Goal: Navigation & Orientation: Understand site structure

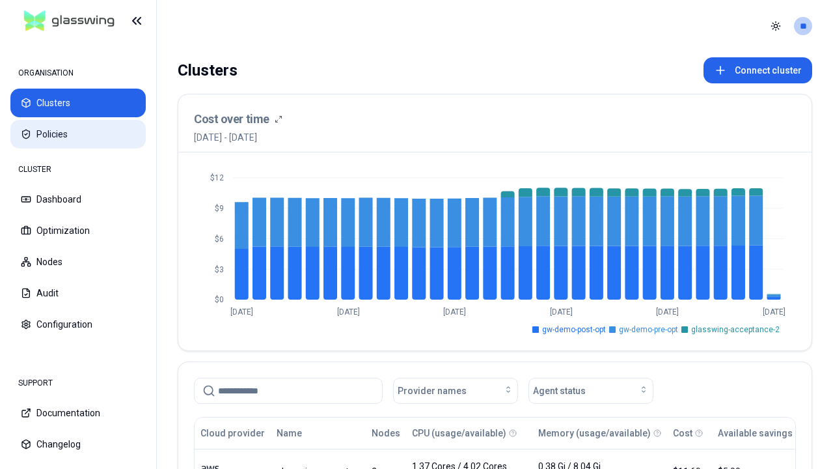
click at [78, 134] on button "Policies" at bounding box center [77, 134] width 135 height 29
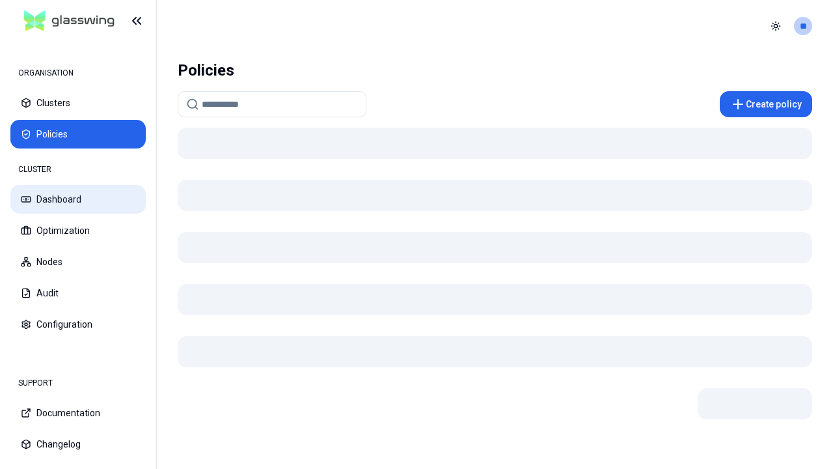
click at [78, 199] on button "Dashboard" at bounding box center [77, 199] width 135 height 29
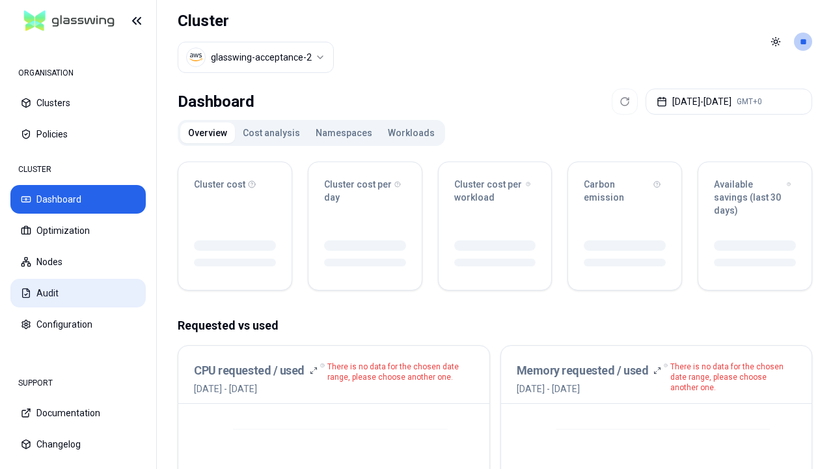
click at [78, 293] on button "Audit" at bounding box center [77, 293] width 135 height 29
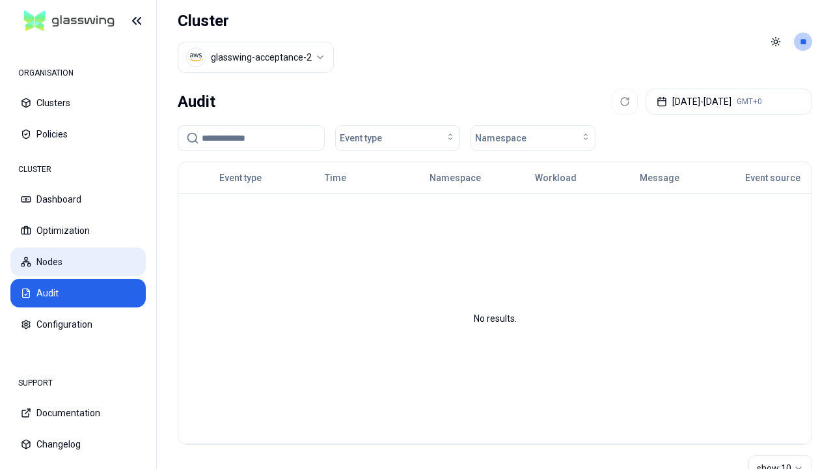
click at [78, 262] on button "Nodes" at bounding box center [77, 261] width 135 height 29
